Goal: Transaction & Acquisition: Purchase product/service

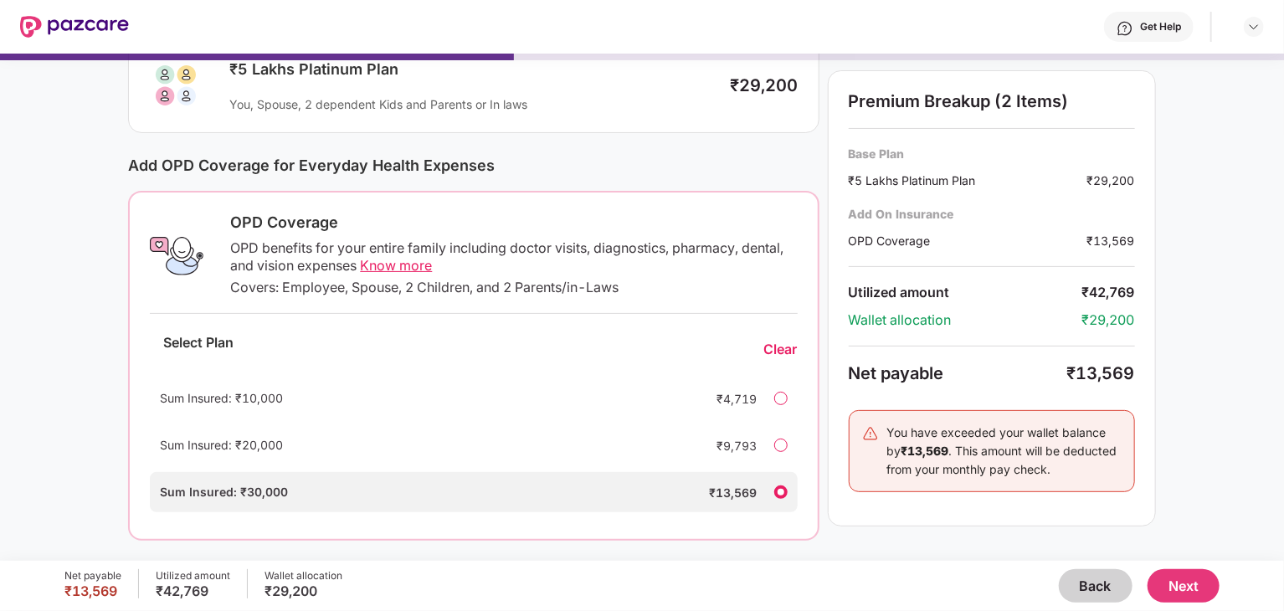
scroll to position [134, 0]
click at [790, 400] on div "Sum Insured: ₹10,000 ₹4,719" at bounding box center [473, 397] width 647 height 40
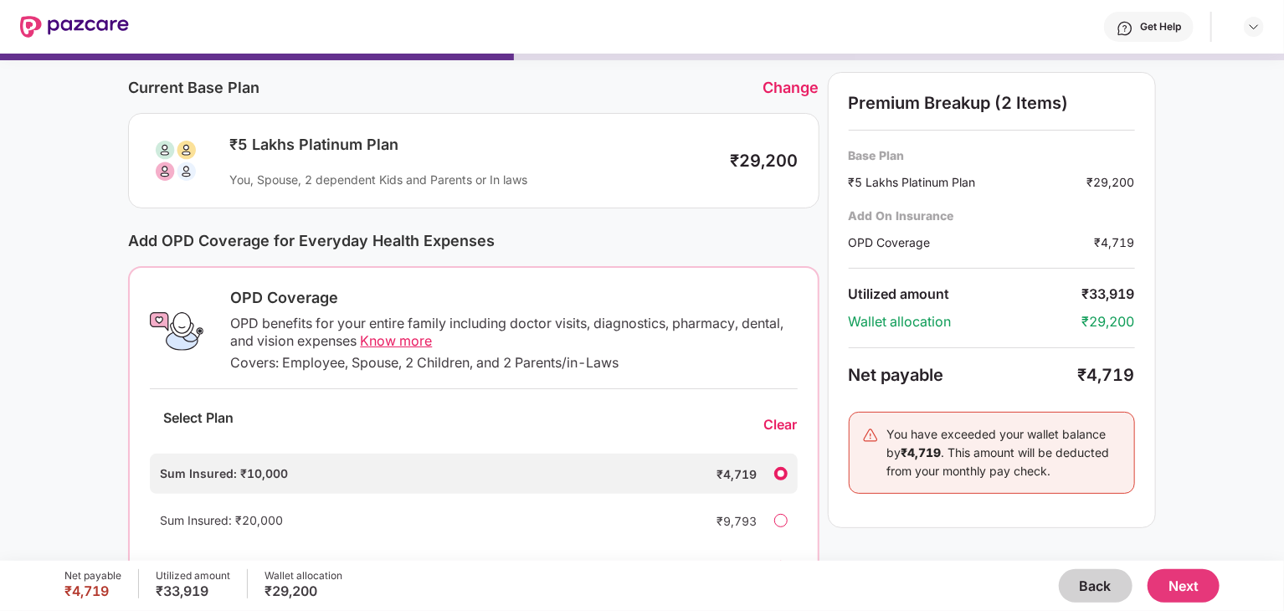
scroll to position [0, 0]
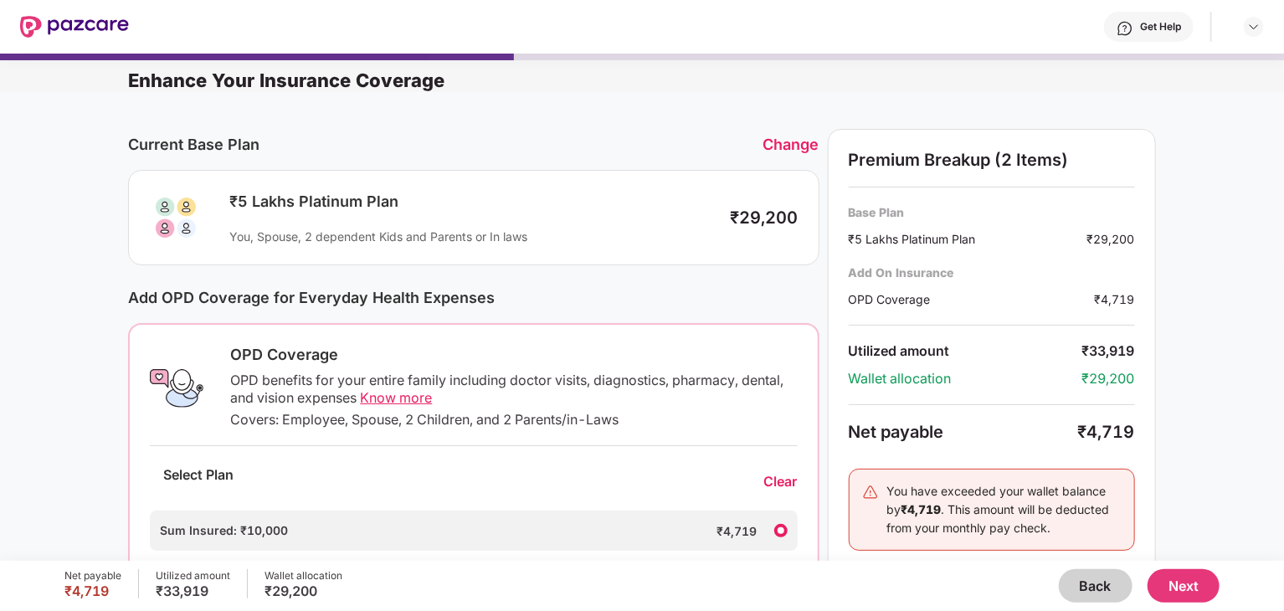
click at [1186, 583] on button "Next" at bounding box center [1183, 585] width 72 height 33
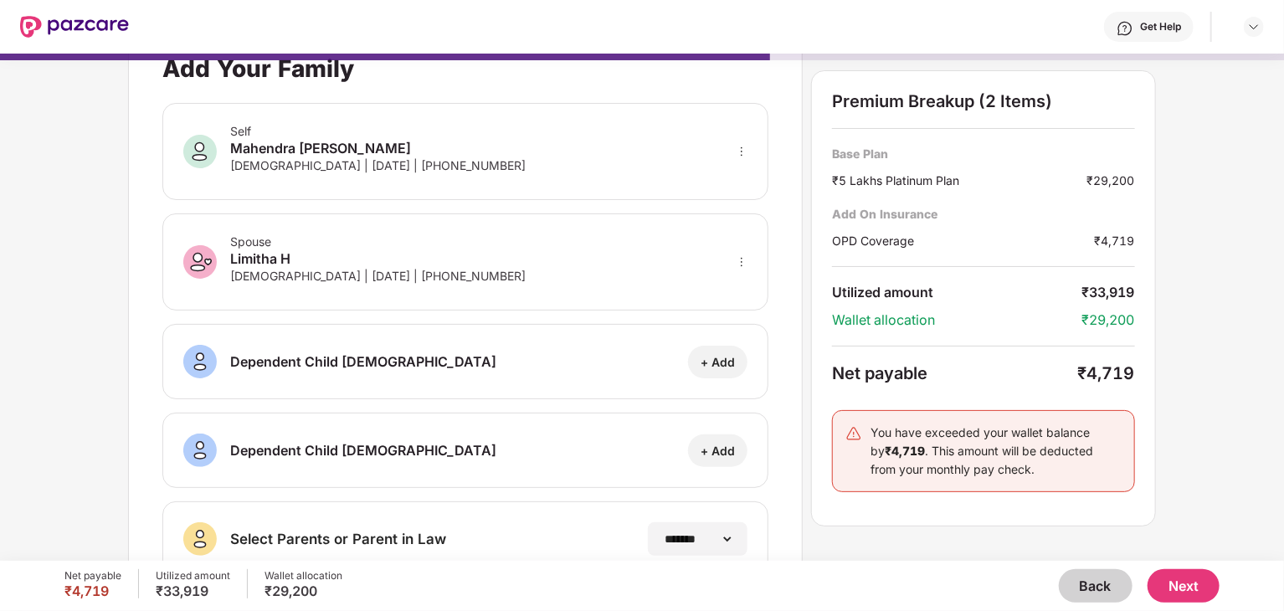
scroll to position [278, 0]
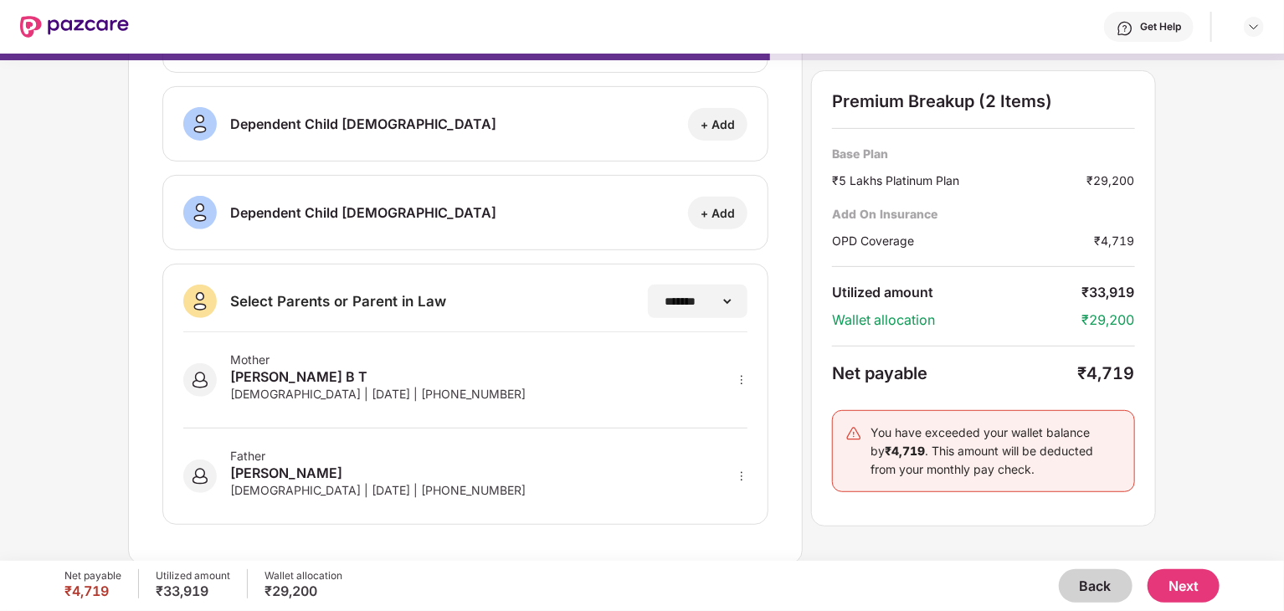
click at [1192, 577] on button "Next" at bounding box center [1183, 585] width 72 height 33
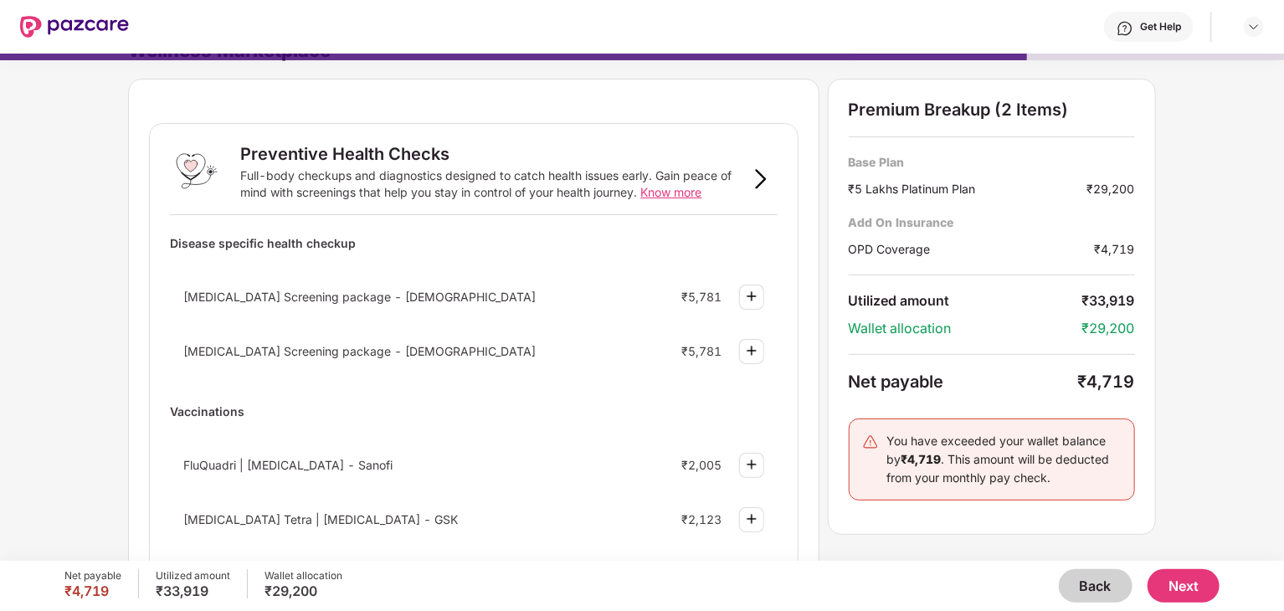
scroll to position [30, 0]
click at [318, 356] on span "[MEDICAL_DATA] Screening package - [DEMOGRAPHIC_DATA]" at bounding box center [359, 351] width 352 height 14
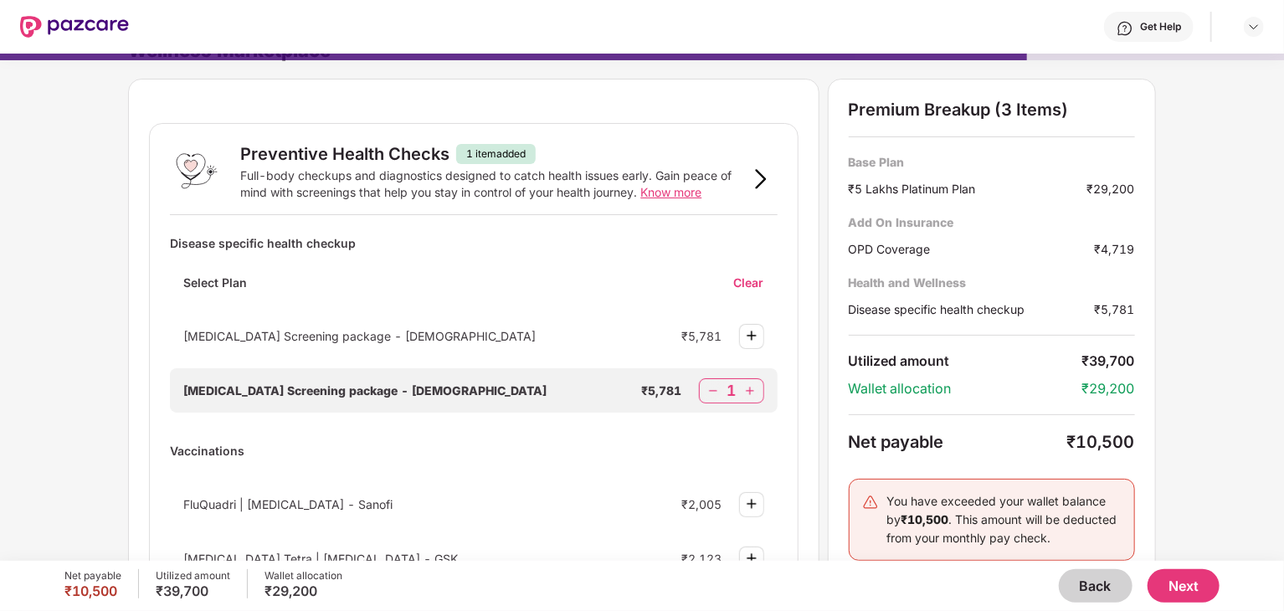
click at [708, 389] on img at bounding box center [713, 390] width 17 height 17
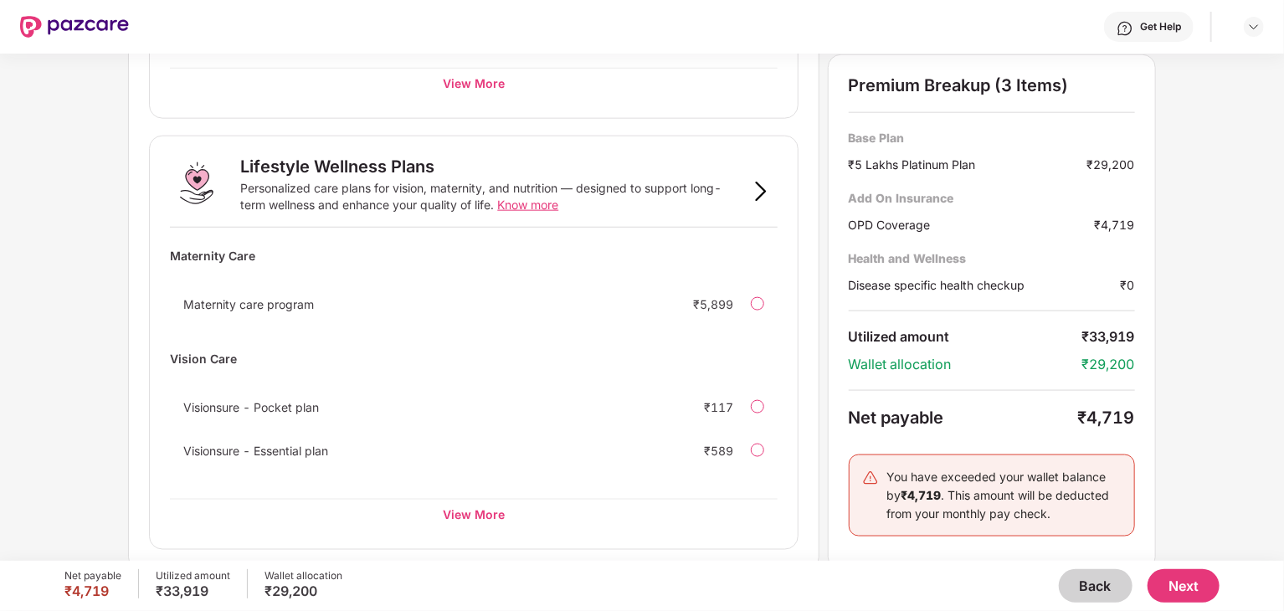
scroll to position [1011, 0]
click at [752, 300] on div at bounding box center [757, 303] width 13 height 13
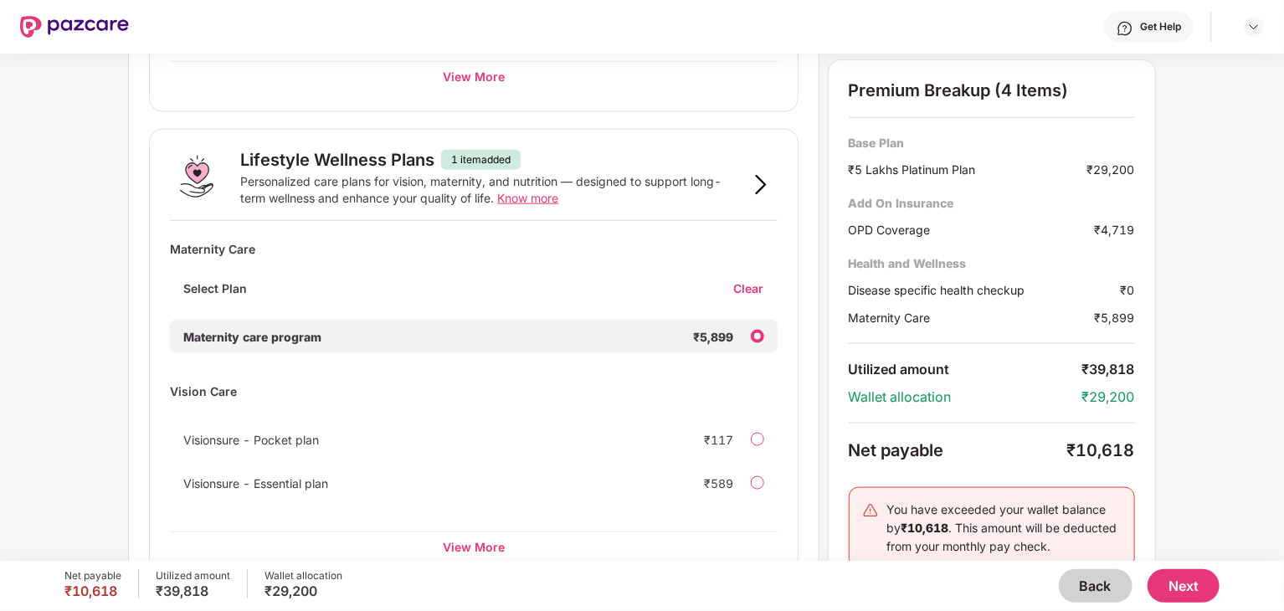
scroll to position [1017, 0]
click at [541, 200] on span "Know more" at bounding box center [527, 199] width 61 height 14
click at [747, 289] on div "Clear" at bounding box center [756, 290] width 44 height 16
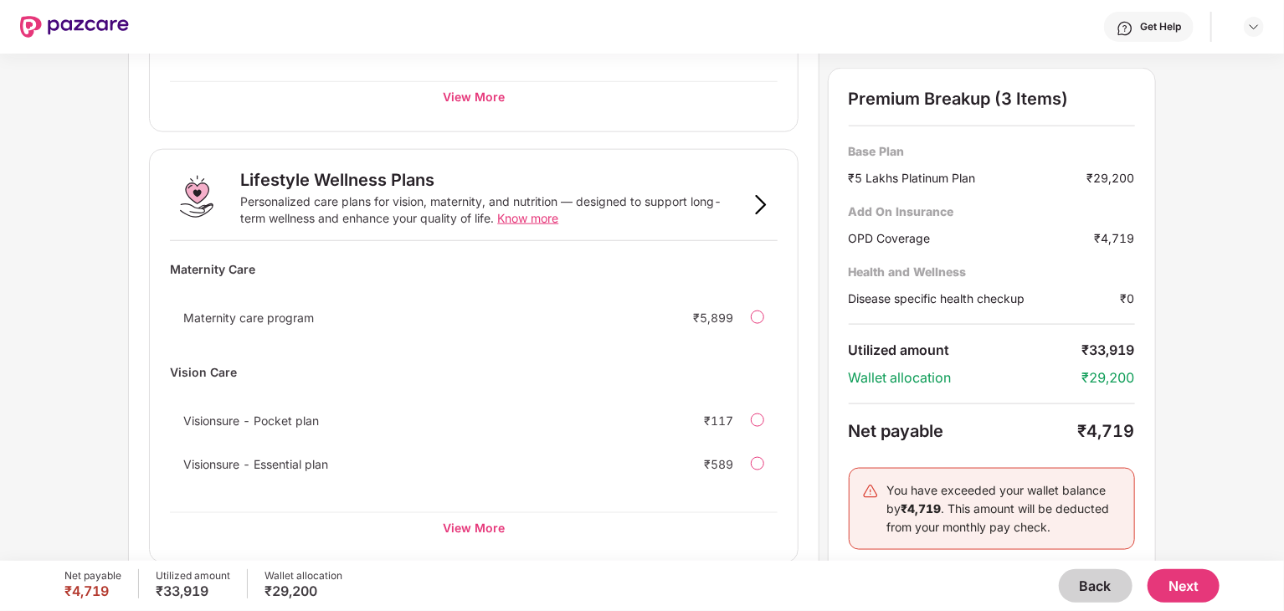
scroll to position [997, 0]
click at [509, 219] on span "Know more" at bounding box center [527, 219] width 61 height 14
click at [485, 521] on div "View More" at bounding box center [473, 528] width 607 height 30
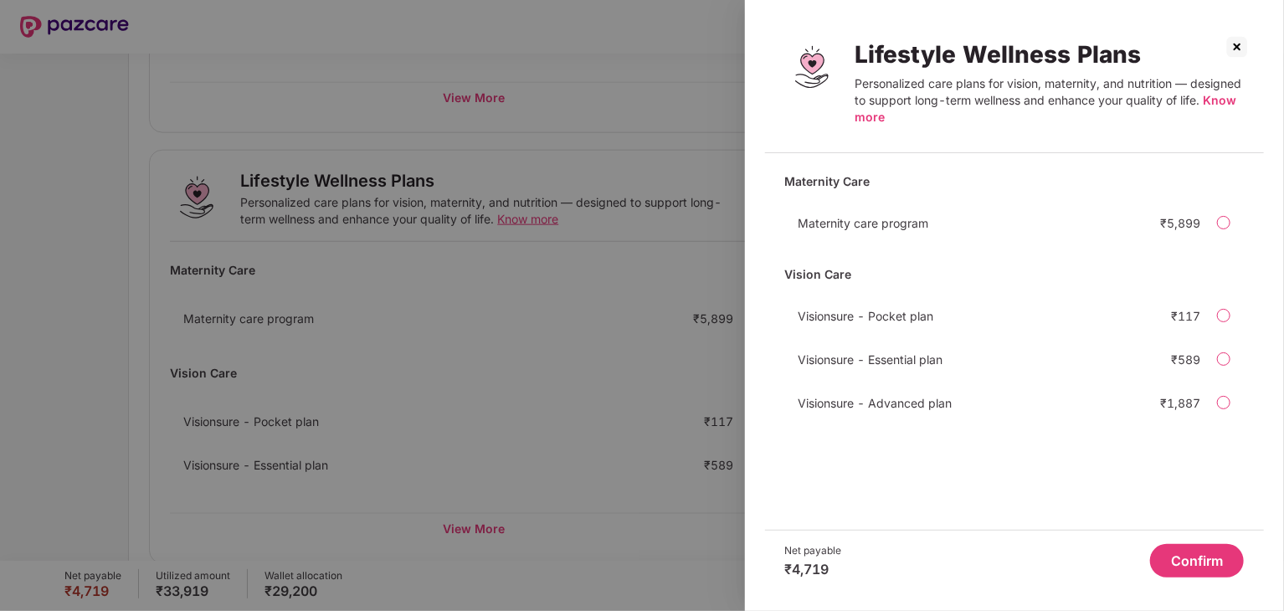
click at [1233, 314] on div "Visionsure - Pocket plan ₹117" at bounding box center [1014, 315] width 459 height 33
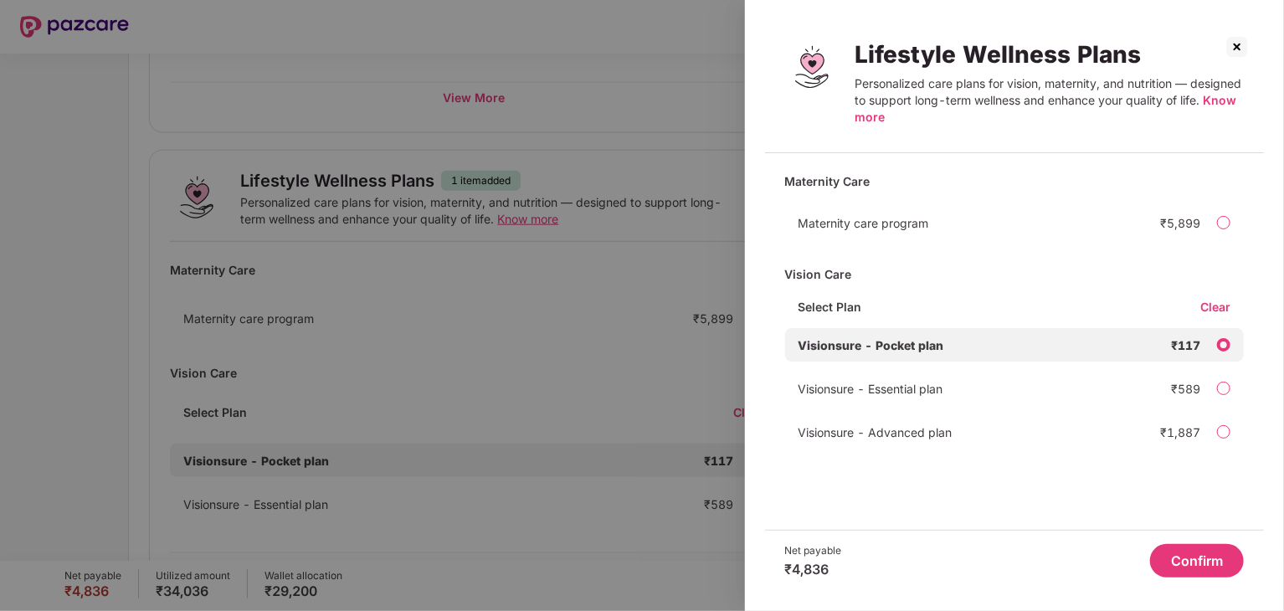
click at [1202, 561] on button "Confirm" at bounding box center [1197, 560] width 94 height 33
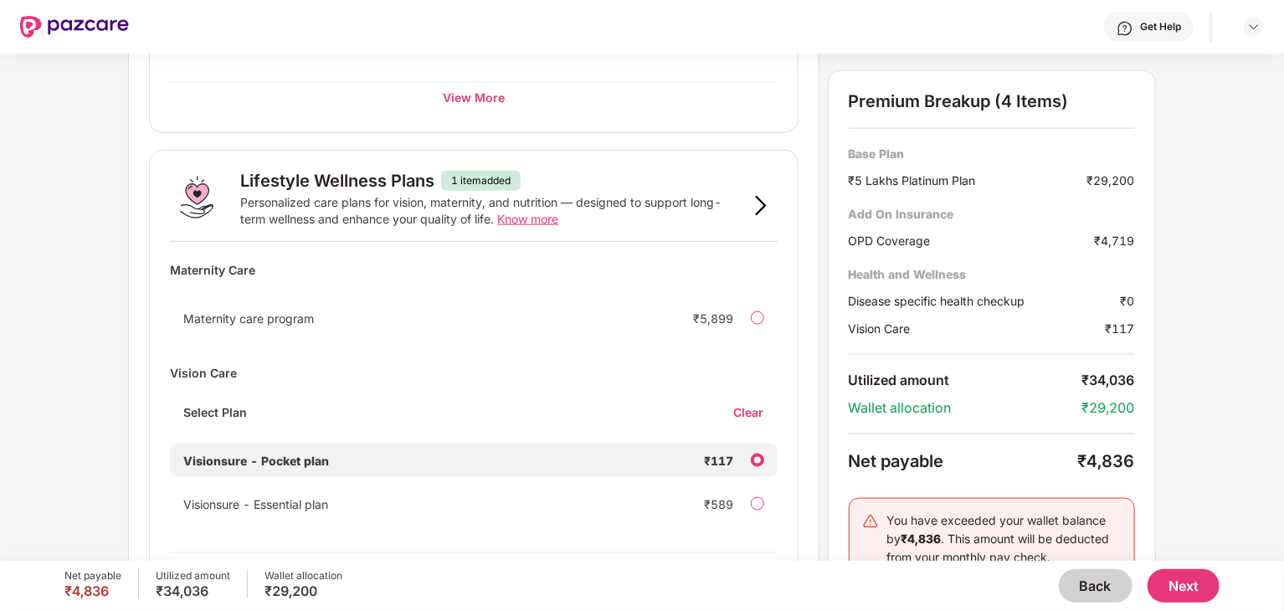
scroll to position [1058, 0]
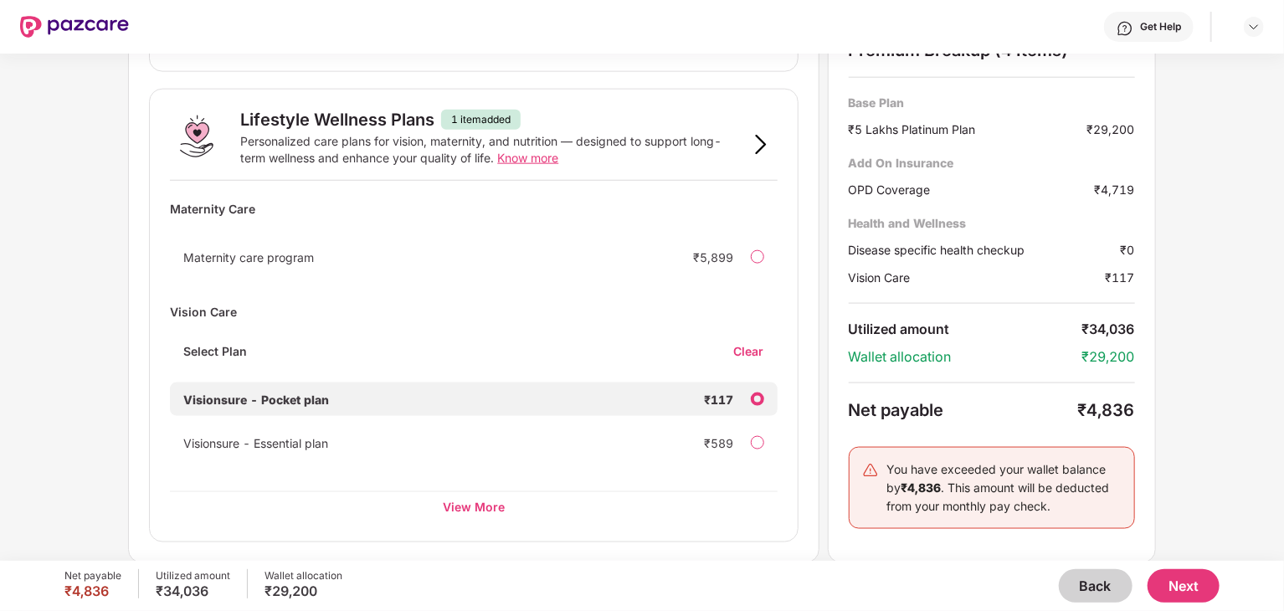
click at [903, 480] on b "₹4,836" at bounding box center [921, 487] width 40 height 14
drag, startPoint x: 903, startPoint y: 480, endPoint x: 931, endPoint y: 474, distance: 28.2
click at [931, 474] on div "You have exceeded your wallet balance by ₹4,836 . This amount will be deducted …" at bounding box center [1004, 487] width 234 height 55
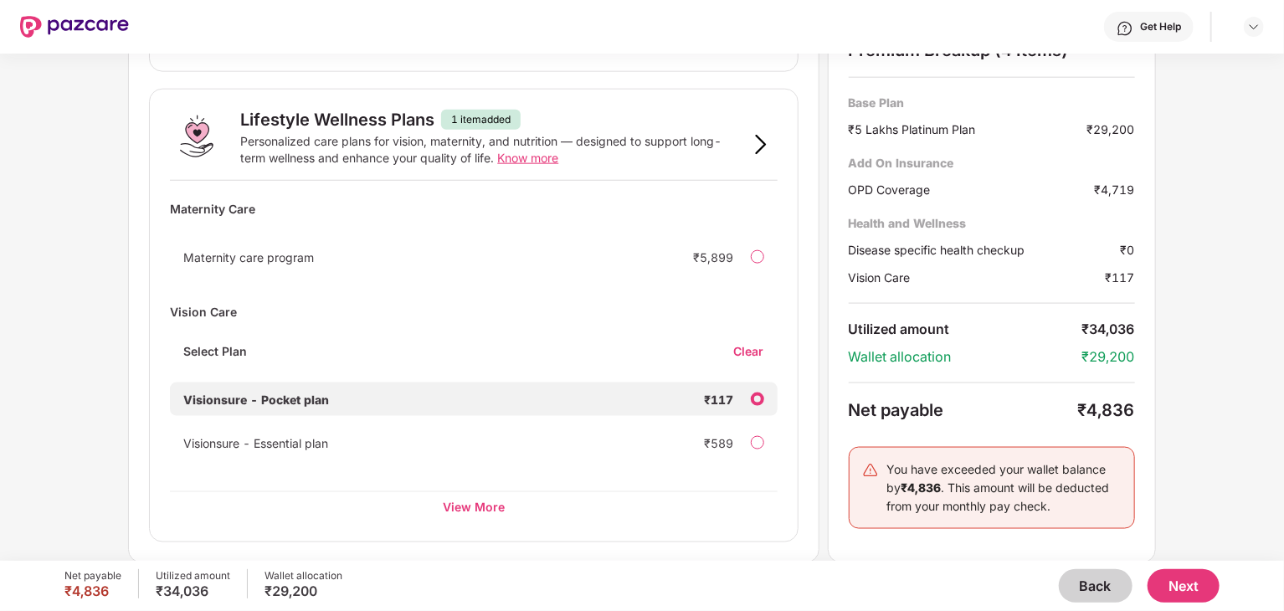
click at [931, 487] on b "₹4,836" at bounding box center [921, 487] width 40 height 14
drag, startPoint x: 911, startPoint y: 490, endPoint x: 951, endPoint y: 485, distance: 40.5
click at [951, 485] on div "You have exceeded your wallet balance by ₹4,836 . This amount will be deducted …" at bounding box center [1004, 487] width 234 height 55
click at [1187, 582] on button "Next" at bounding box center [1183, 585] width 72 height 33
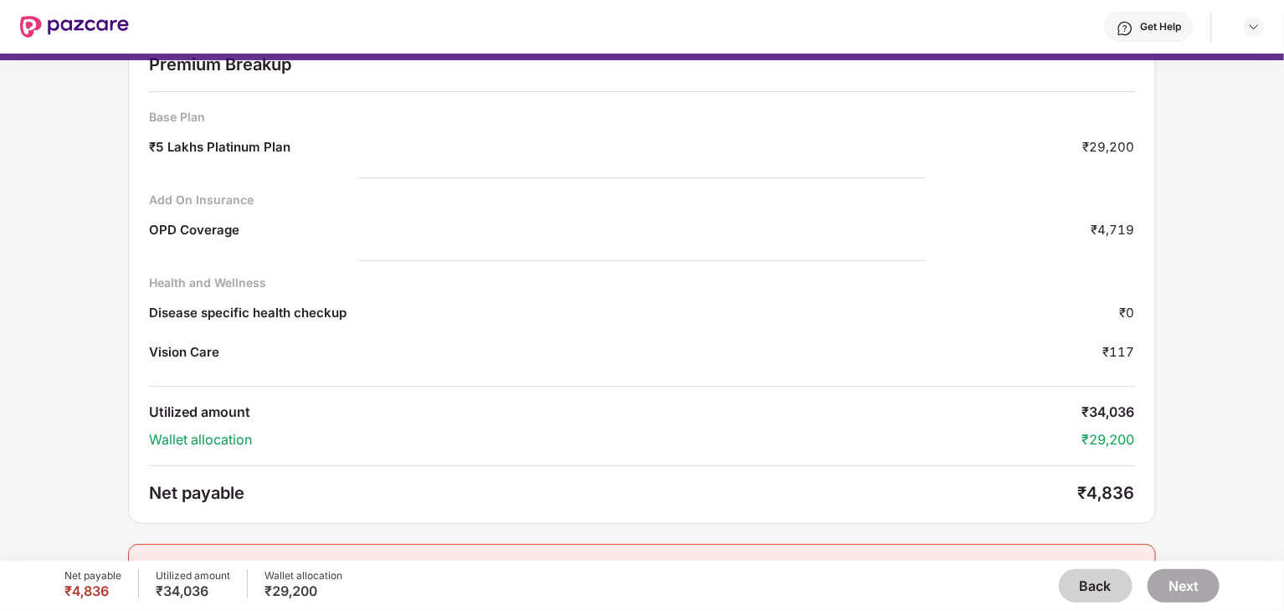
scroll to position [110, 0]
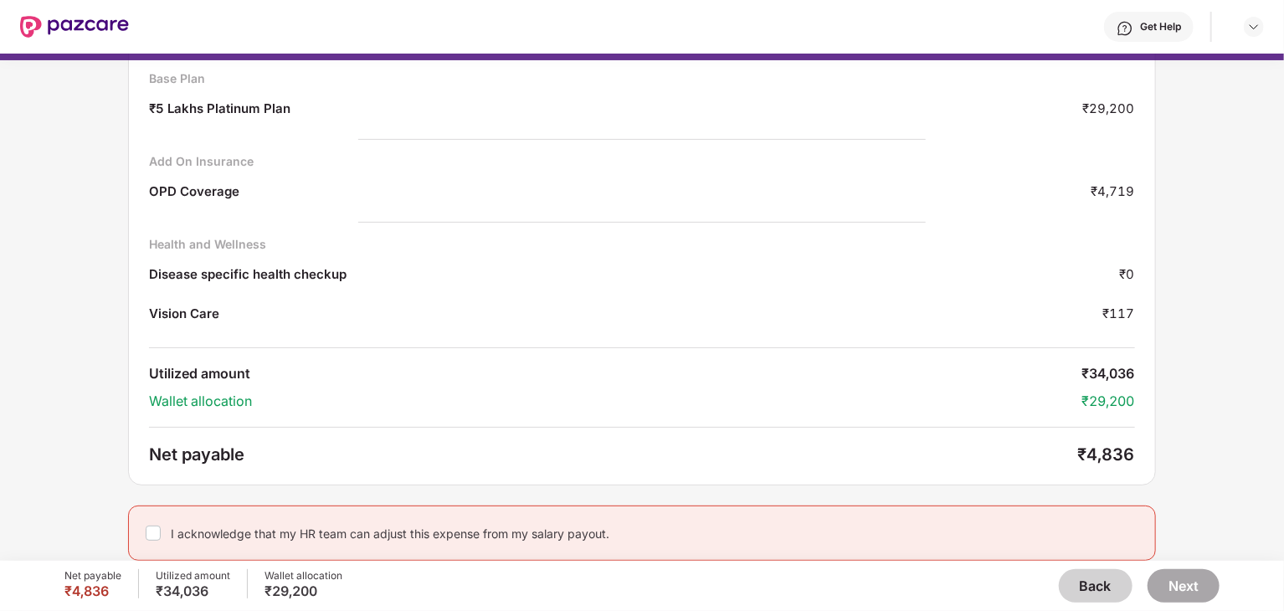
click at [181, 530] on div "I acknowledge that my HR team can adjust this expense from my salary payout." at bounding box center [390, 534] width 439 height 16
click at [1175, 582] on button "Next" at bounding box center [1183, 585] width 72 height 33
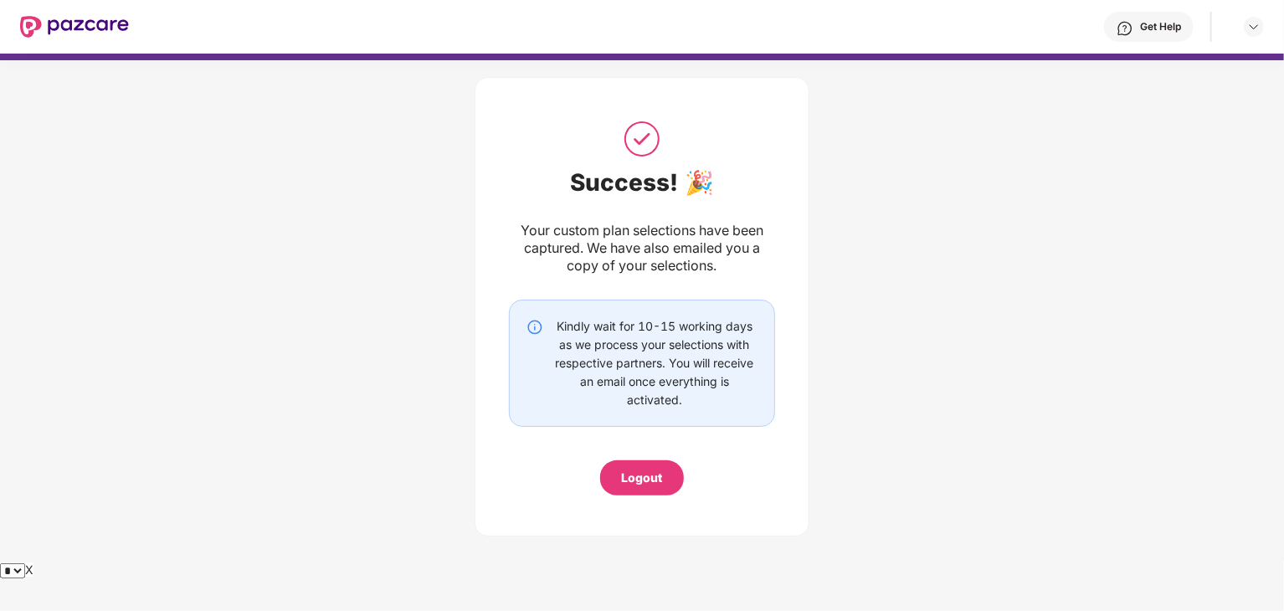
click at [646, 480] on div "Logout" at bounding box center [642, 478] width 41 height 18
